Goal: Information Seeking & Learning: Learn about a topic

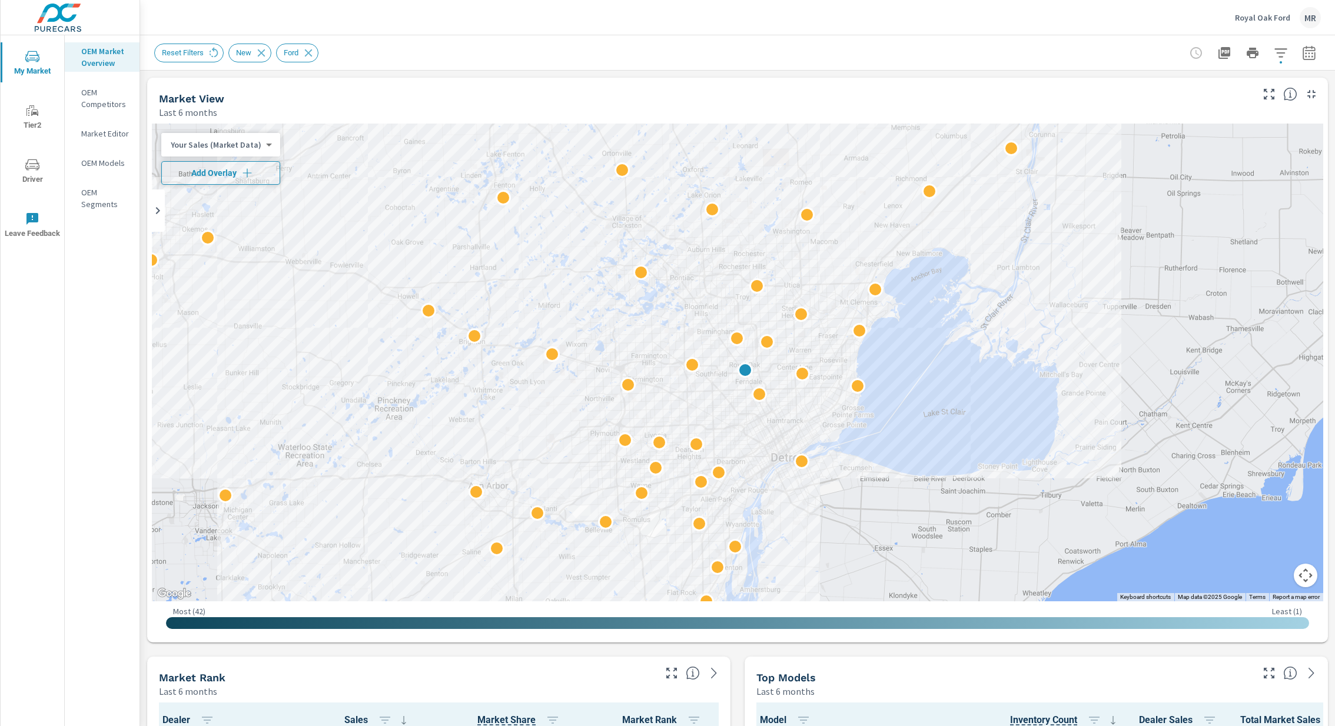
click at [215, 176] on span "Add Overlay" at bounding box center [221, 173] width 108 height 12
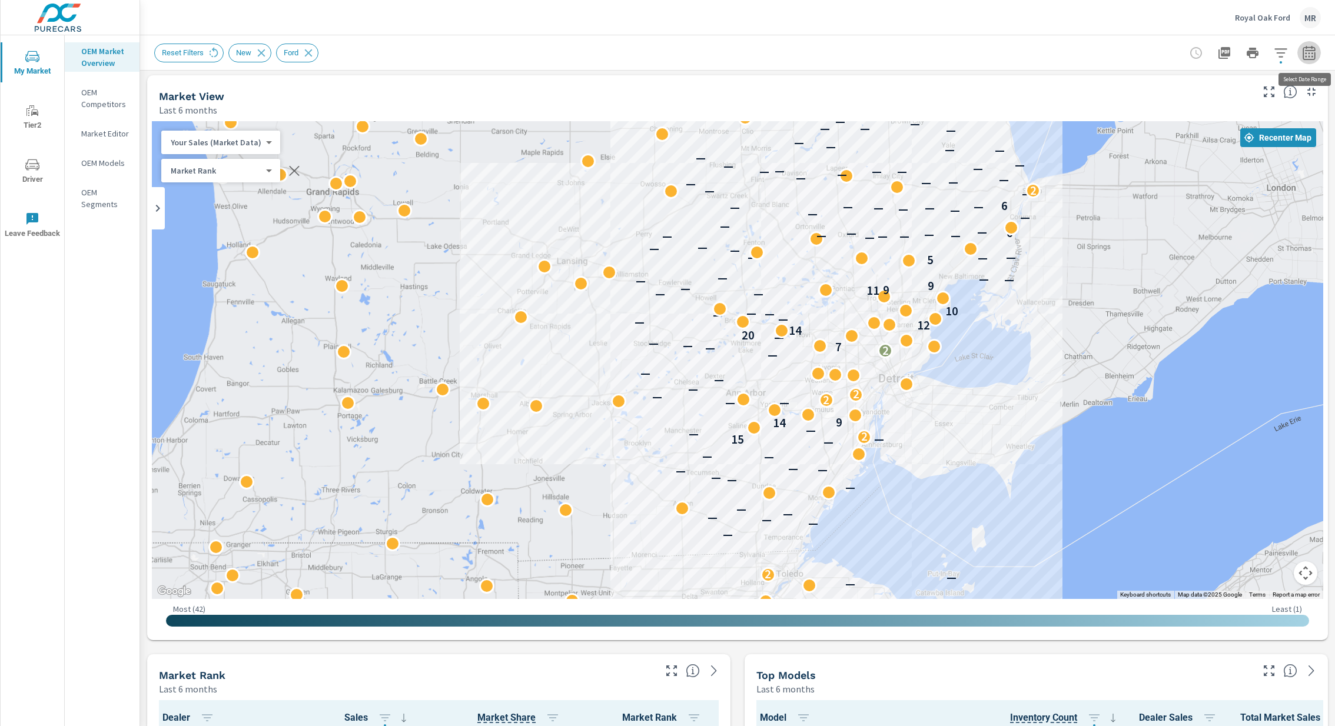
scroll to position [2, 0]
click at [1311, 56] on icon "button" at bounding box center [1309, 53] width 14 height 14
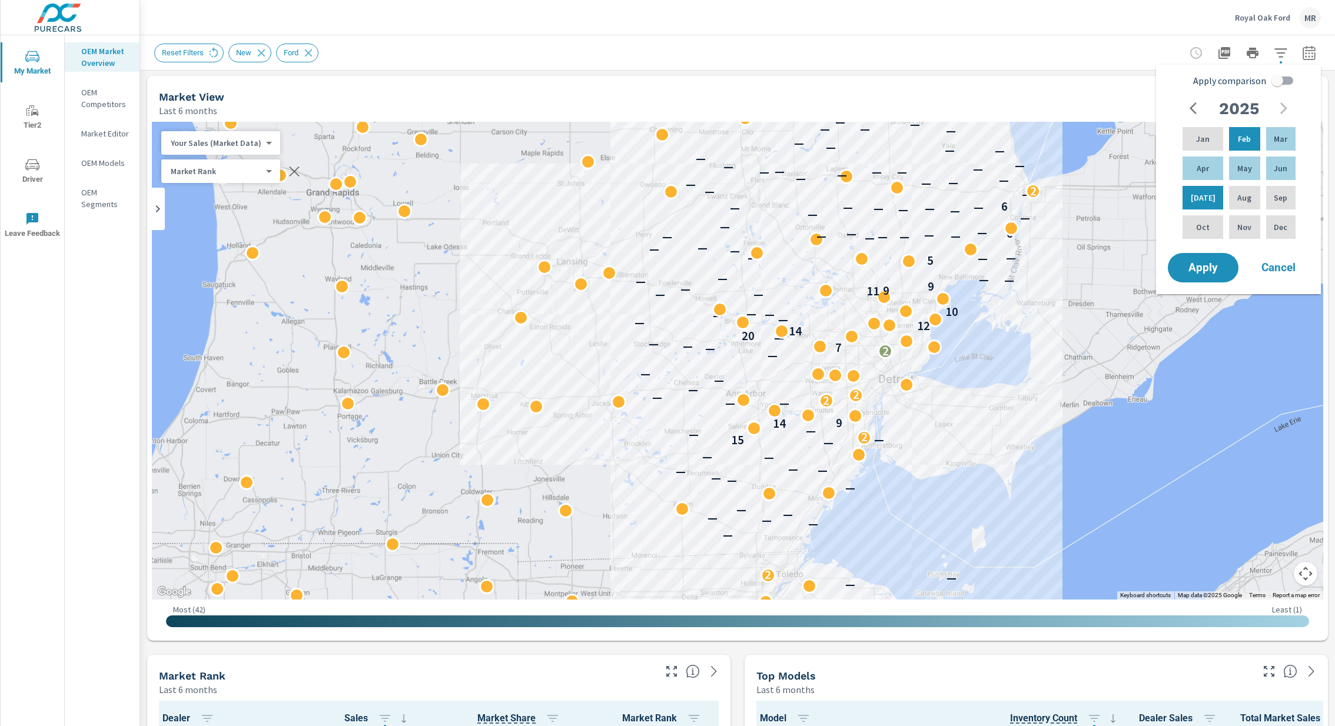
click at [1311, 56] on icon "button" at bounding box center [1309, 53] width 14 height 14
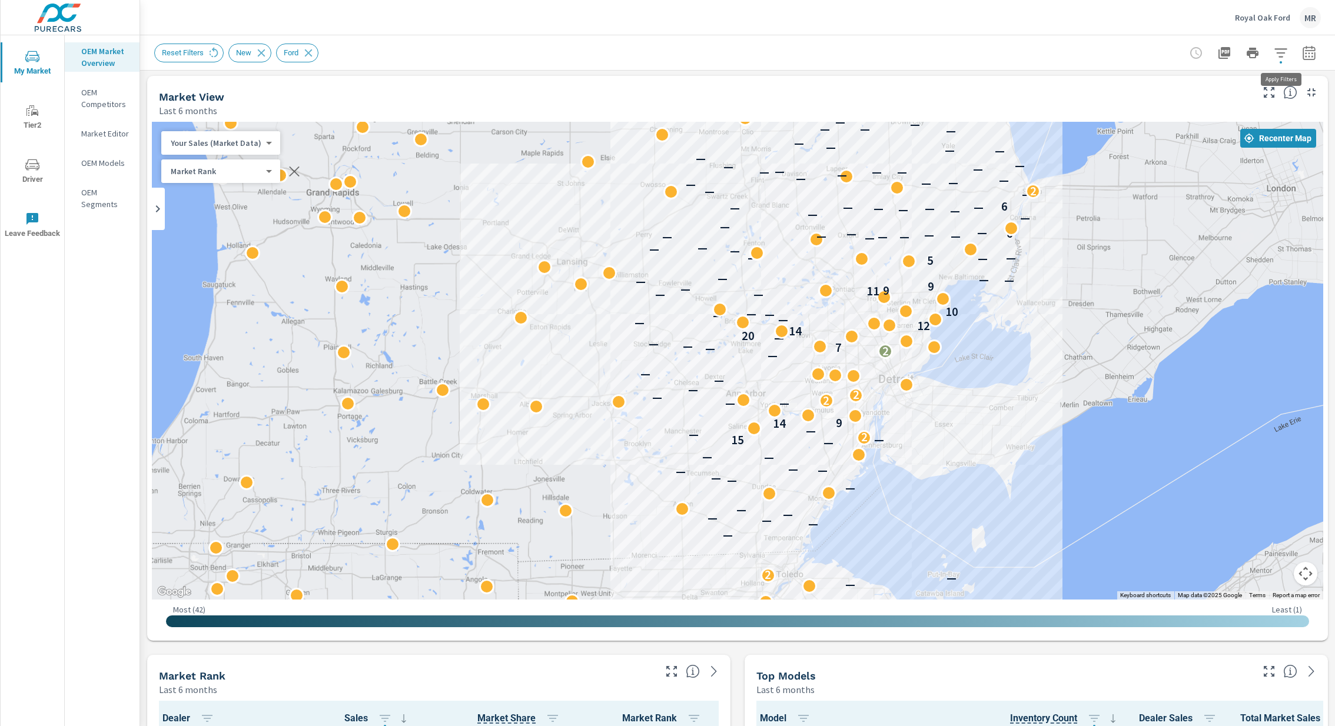
click at [1288, 56] on button "button" at bounding box center [1281, 53] width 24 height 24
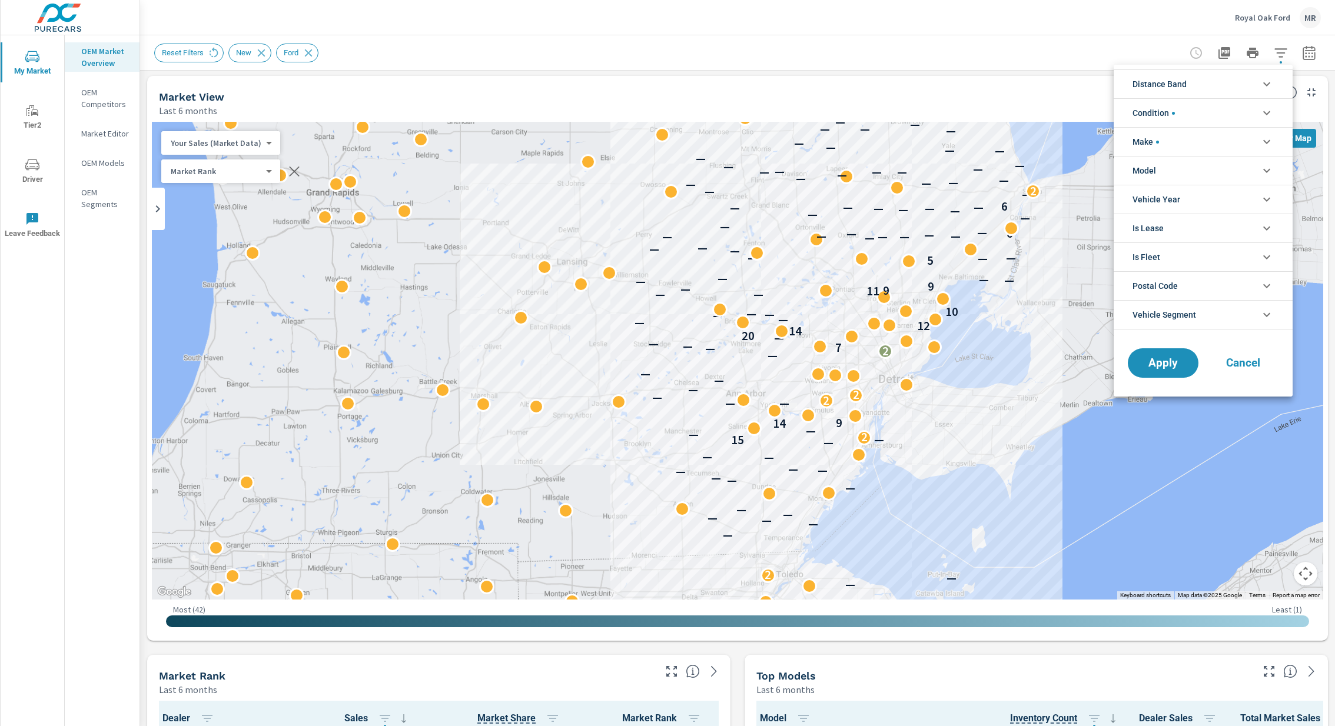
click at [1221, 83] on li "Distance Band" at bounding box center [1202, 83] width 179 height 29
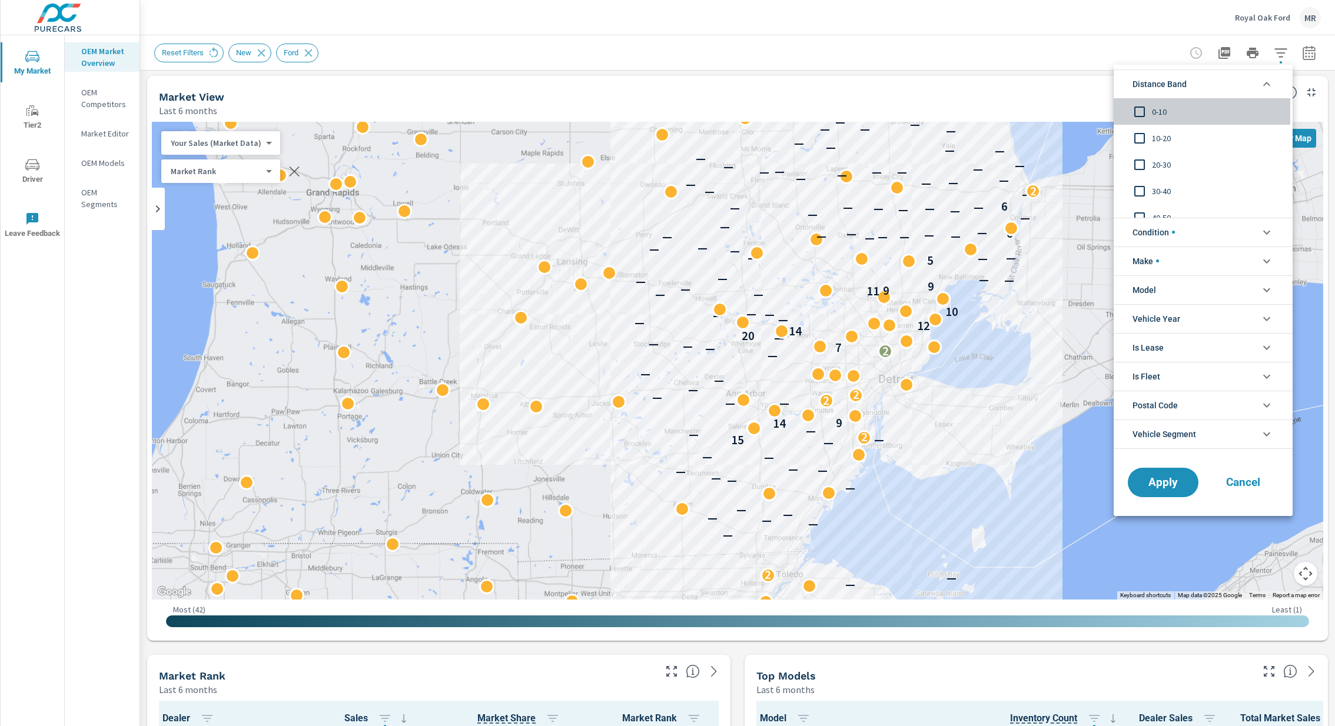
click at [1160, 111] on span "0-10" at bounding box center [1216, 112] width 129 height 14
click at [1165, 481] on span "Apply" at bounding box center [1163, 482] width 48 height 11
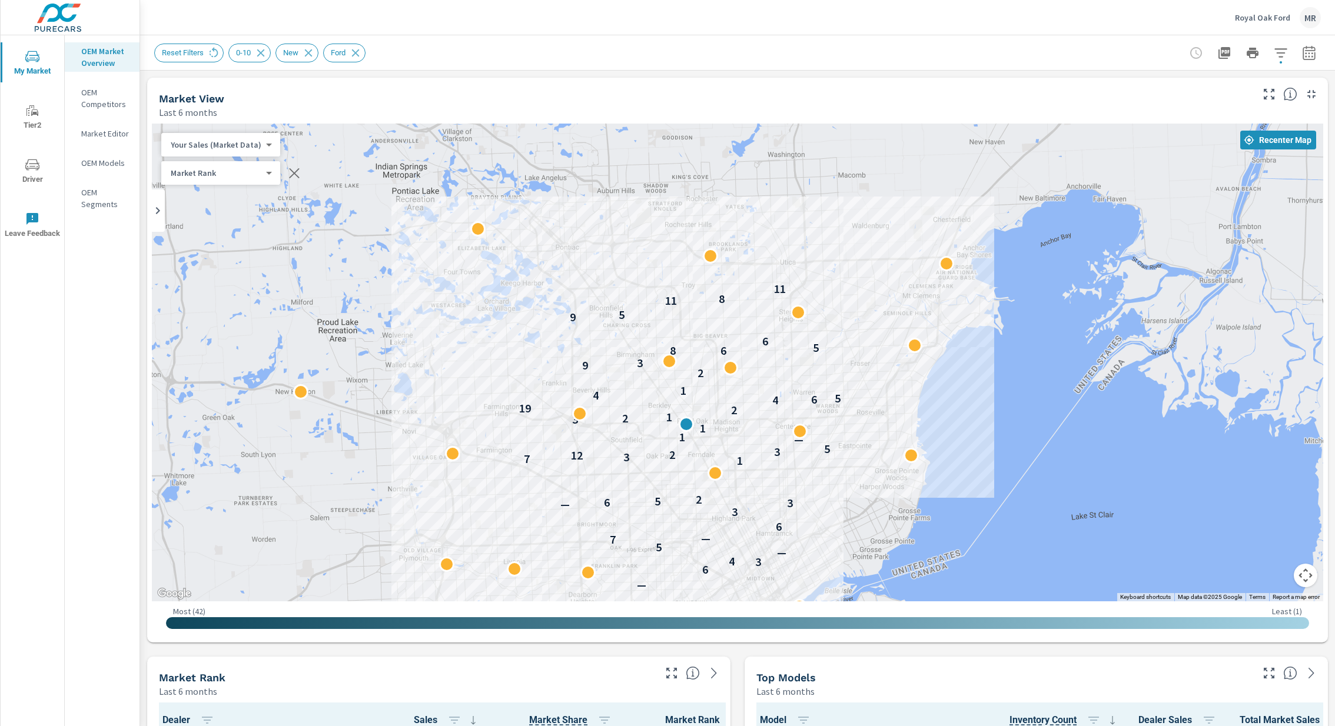
drag, startPoint x: 890, startPoint y: 503, endPoint x: 917, endPoint y: 165, distance: 338.3
click at [917, 165] on div "— 6 3 4 — 5 7 — 6 3 — 3 6 5 2 1 7 3 12 2 3 5 — 1 1 3 2 1 2 19 4 6 5 4 1 2 9 3 6…" at bounding box center [1209, 329] width 890 height 578
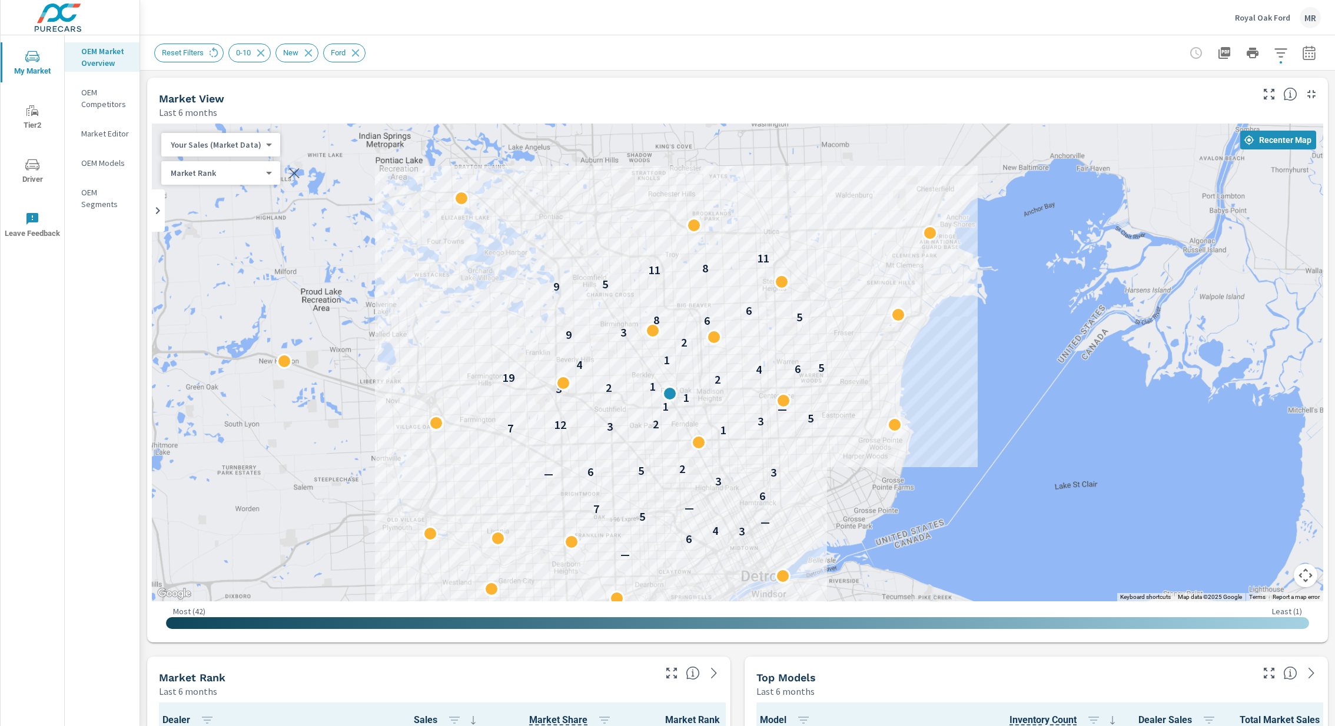
drag, startPoint x: 736, startPoint y: 676, endPoint x: 739, endPoint y: 613, distance: 63.7
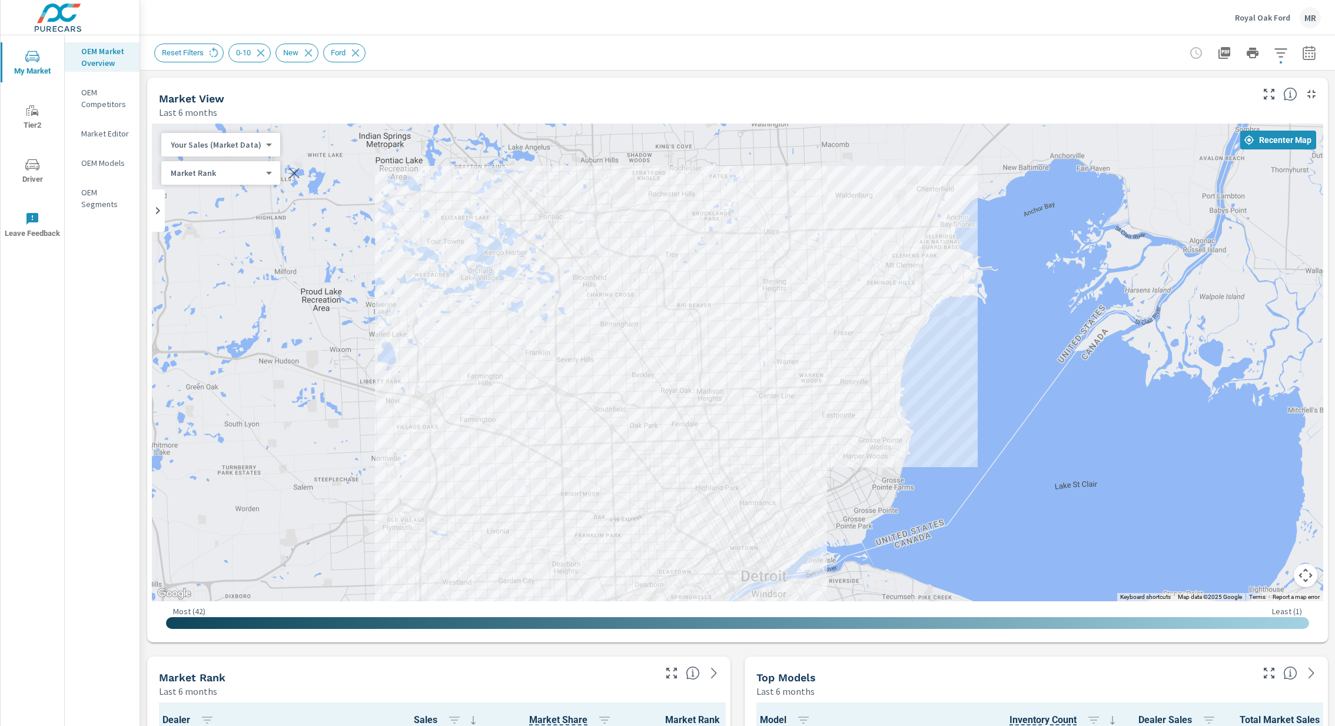
click at [1297, 56] on div at bounding box center [1252, 53] width 137 height 24
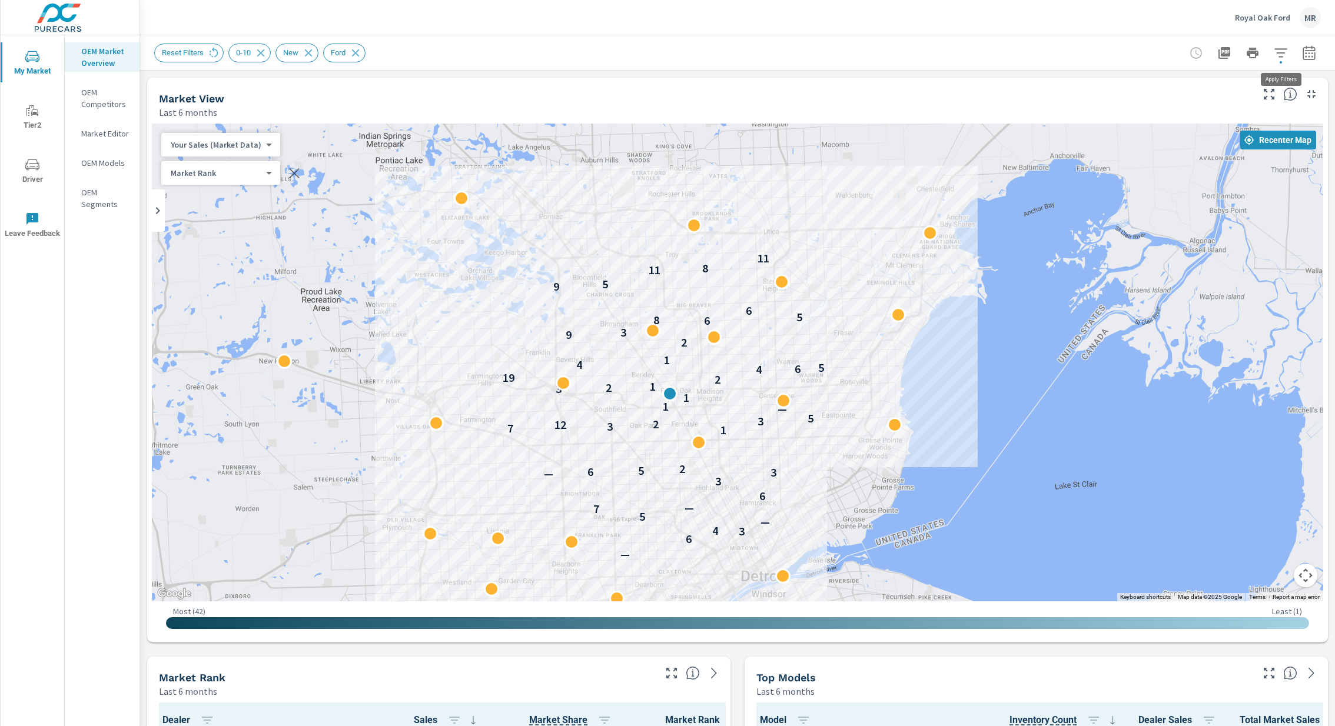
click at [1278, 57] on icon "button" at bounding box center [1280, 53] width 14 height 14
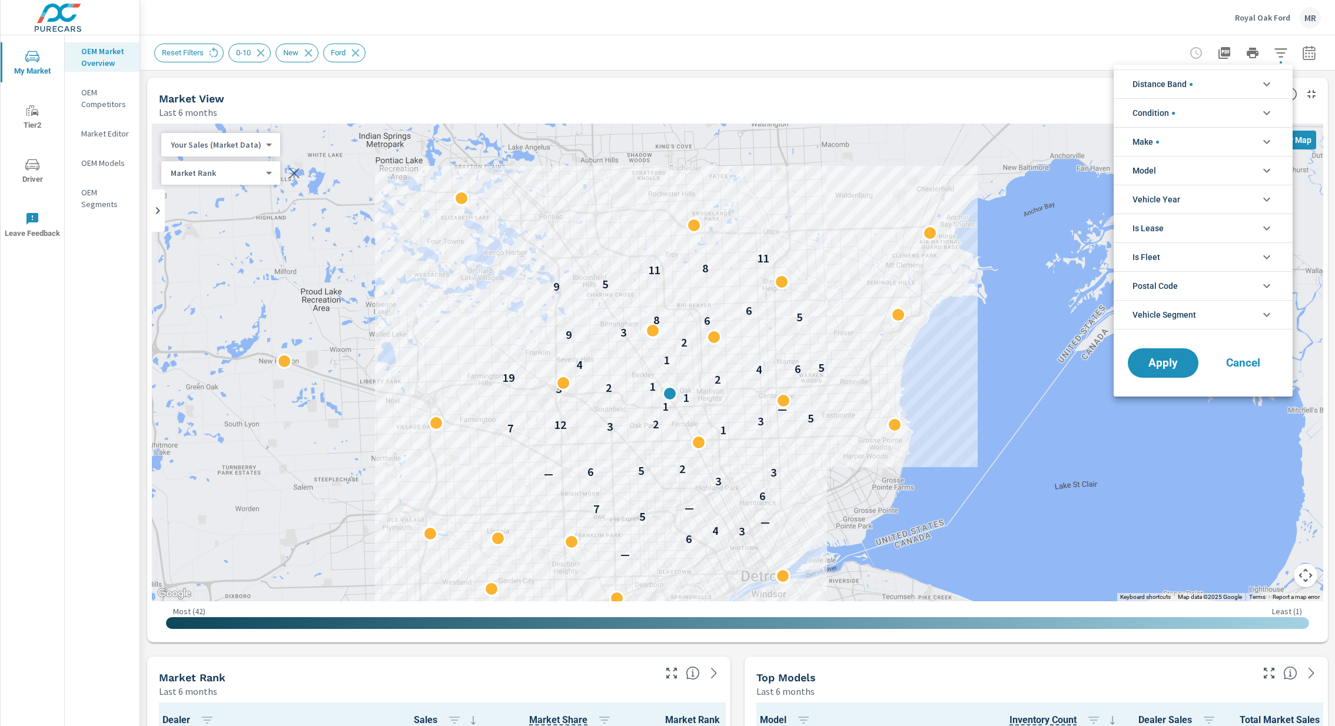
click at [1278, 57] on div at bounding box center [667, 363] width 1335 height 726
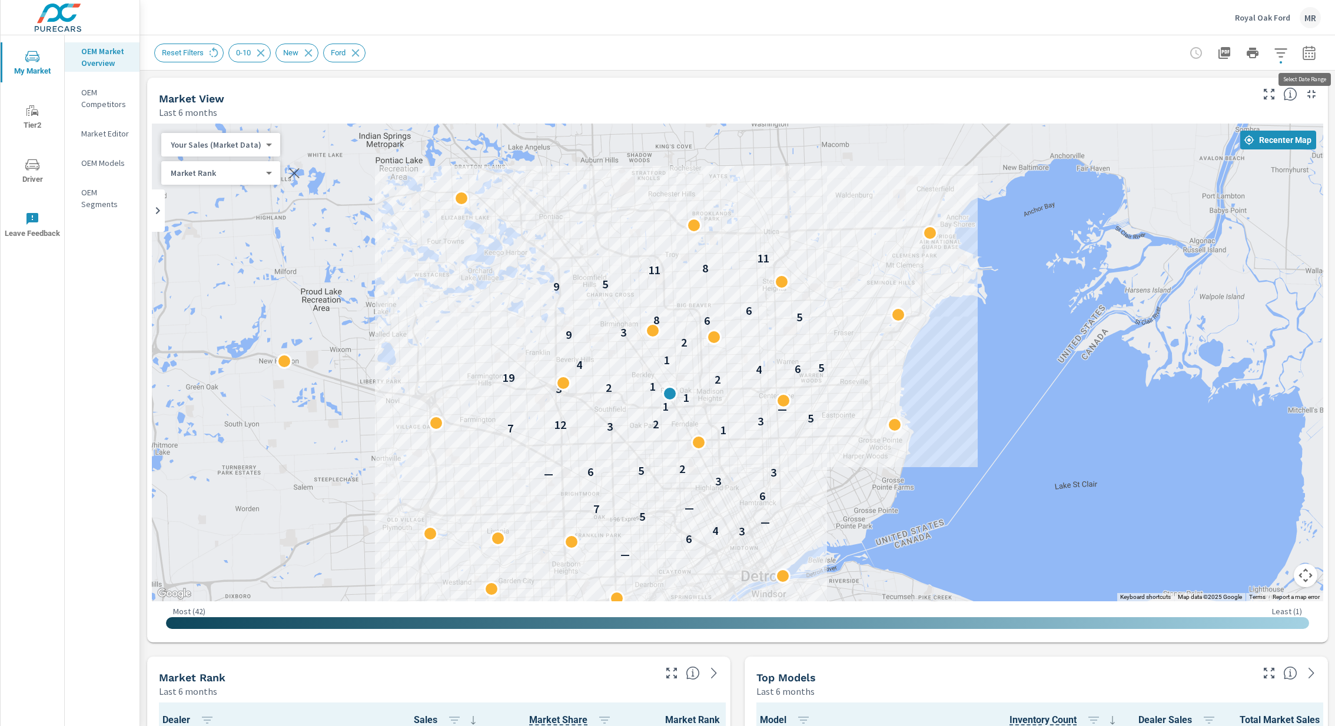
click at [1312, 55] on icon "button" at bounding box center [1309, 54] width 8 height 5
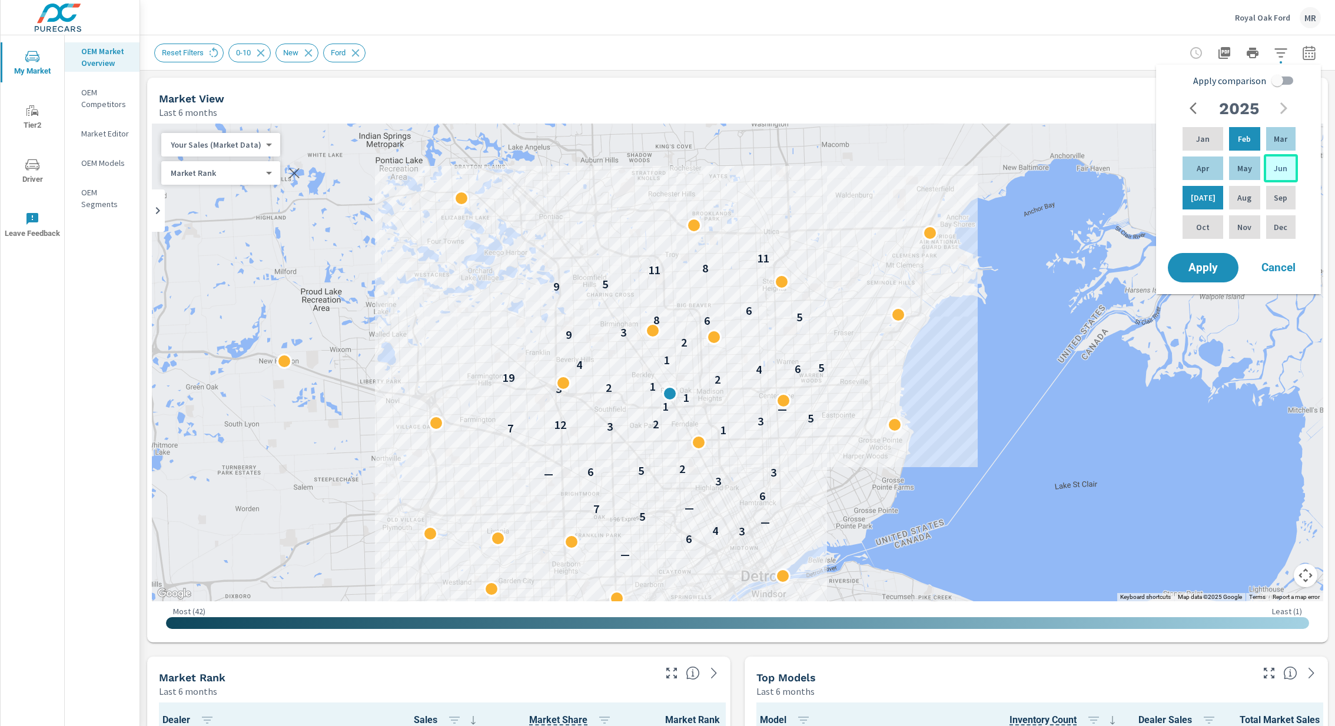
click at [1279, 170] on p "Jun" at bounding box center [1280, 168] width 14 height 12
click at [1237, 170] on p "May" at bounding box center [1244, 168] width 15 height 12
click at [1282, 82] on input "Apply comparison" at bounding box center [1276, 80] width 67 height 22
checkbox input "true"
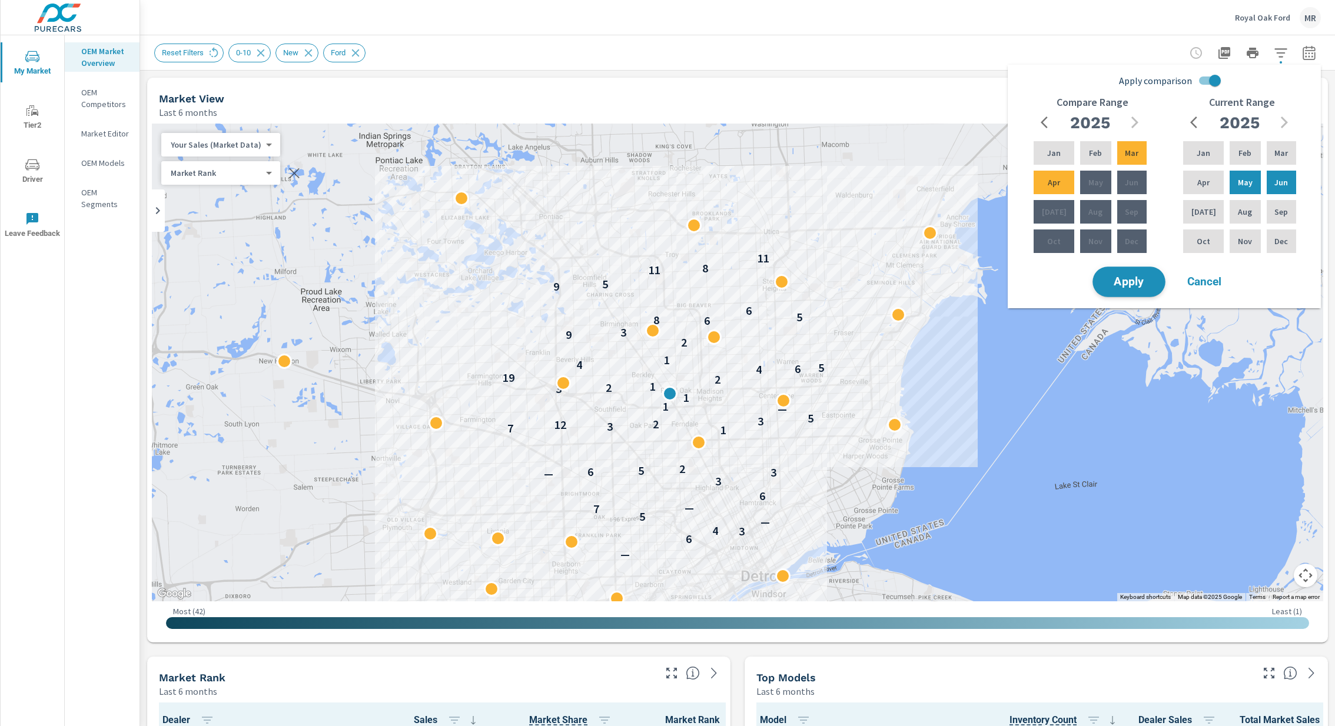
click at [1122, 287] on span "Apply" at bounding box center [1129, 282] width 48 height 11
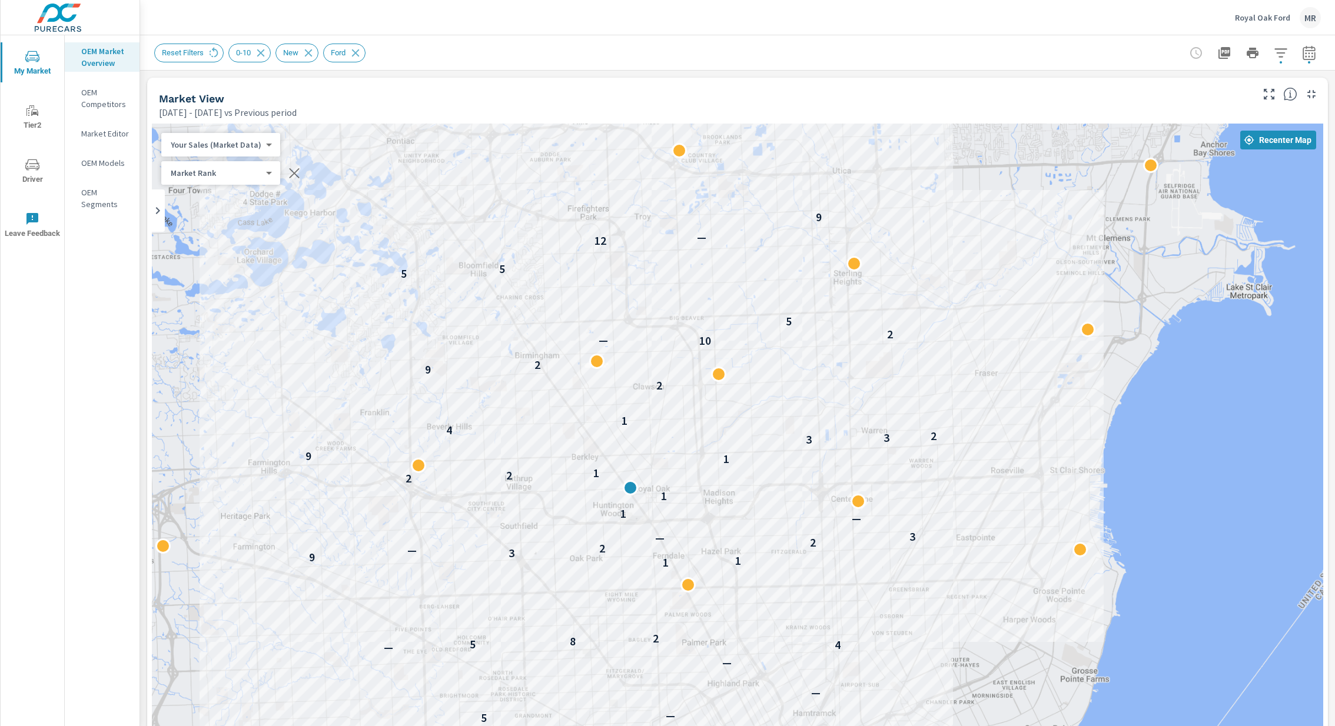
click at [102, 487] on div "OEM Market Overview OEM Competitors Market Editor OEM Models OEM Segments" at bounding box center [102, 380] width 75 height 691
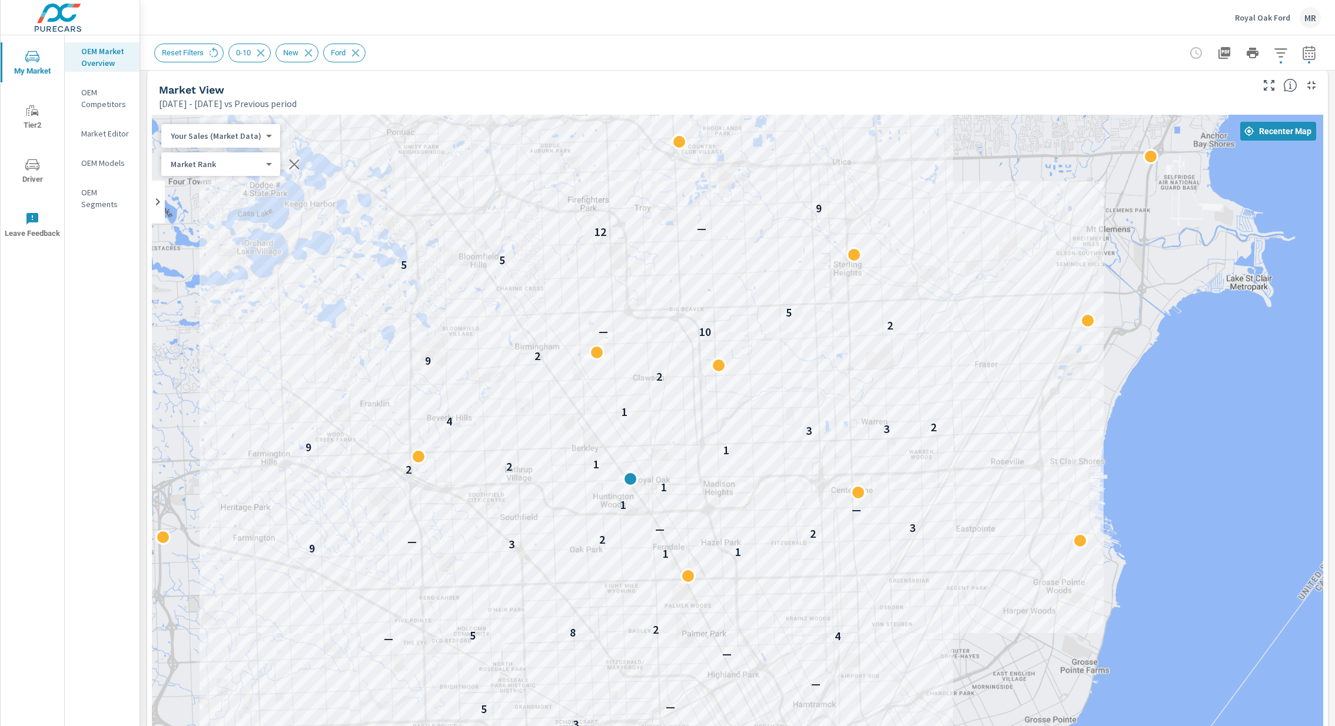
click at [148, 494] on div "← Move left → Move right ↑ Move up ↓ Move down + Zoom in - Zoom out Home Jump l…" at bounding box center [737, 460] width 1181 height 700
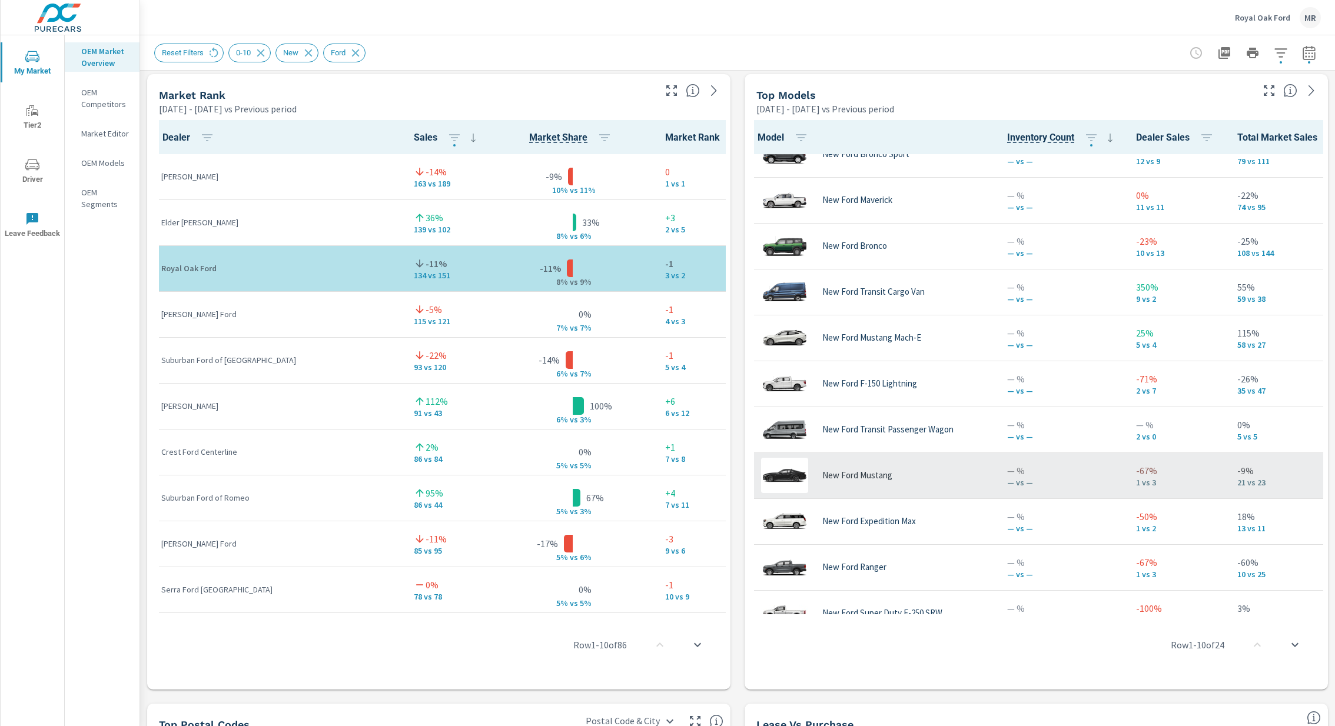
scroll to position [161, 2]
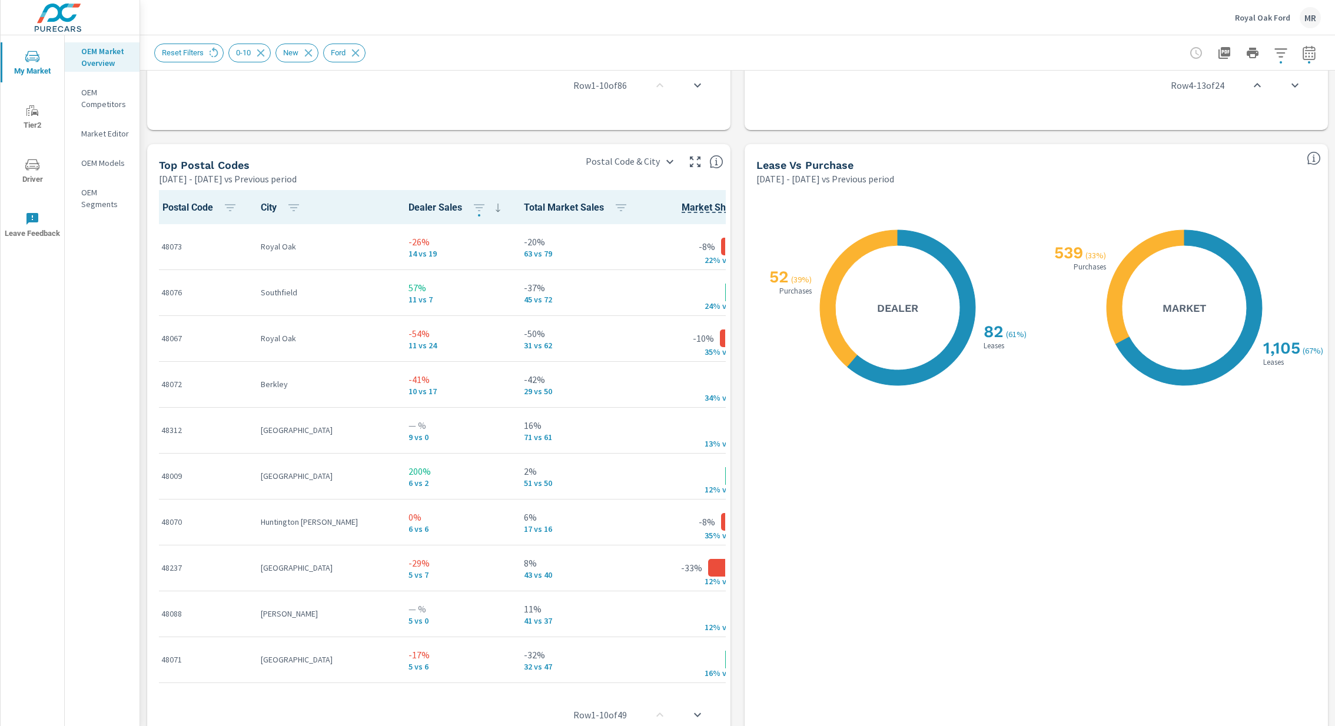
scroll to position [1359, 0]
